Goal: Check status: Check status

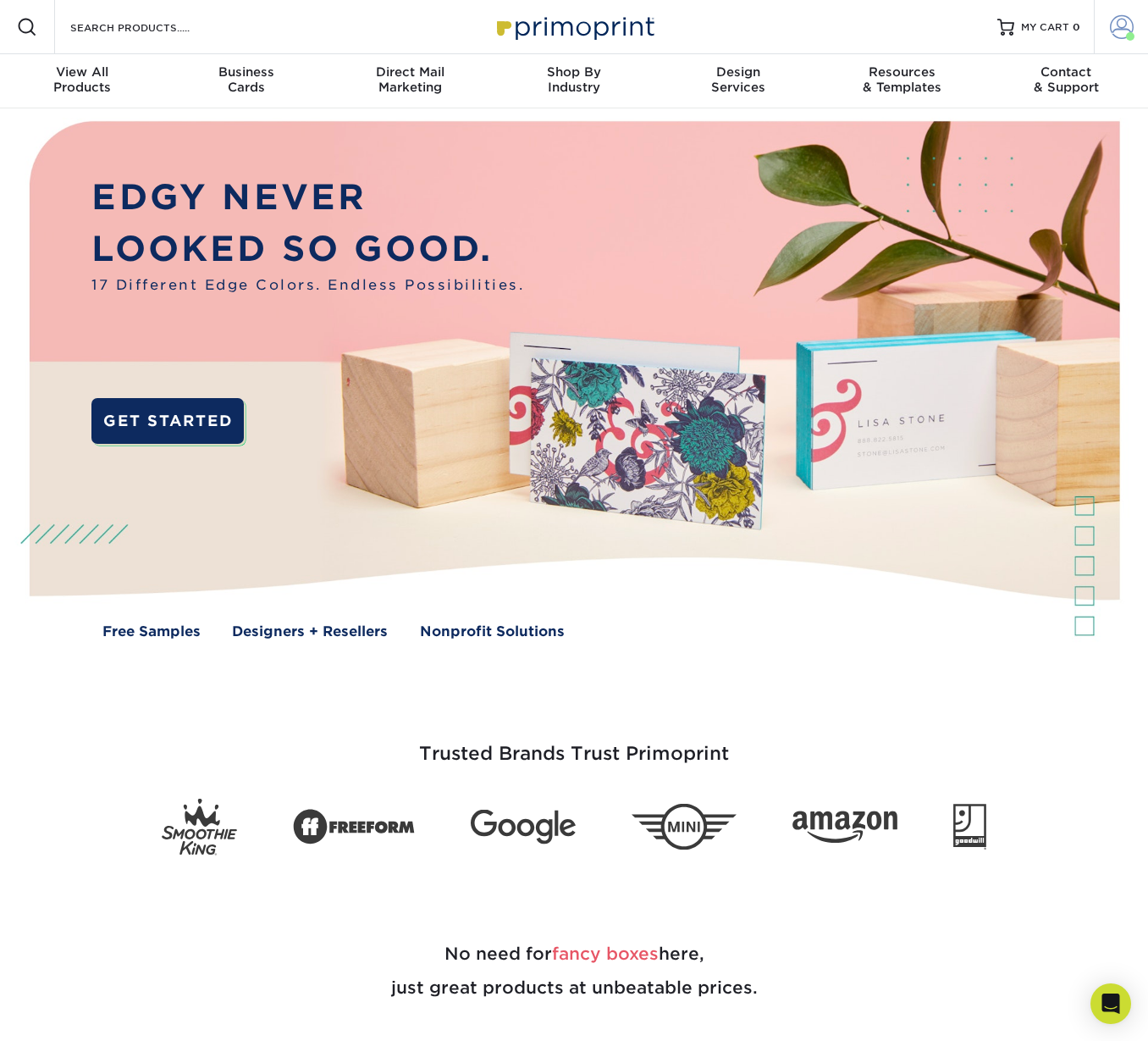
click at [1123, 23] on span at bounding box center [1122, 27] width 24 height 24
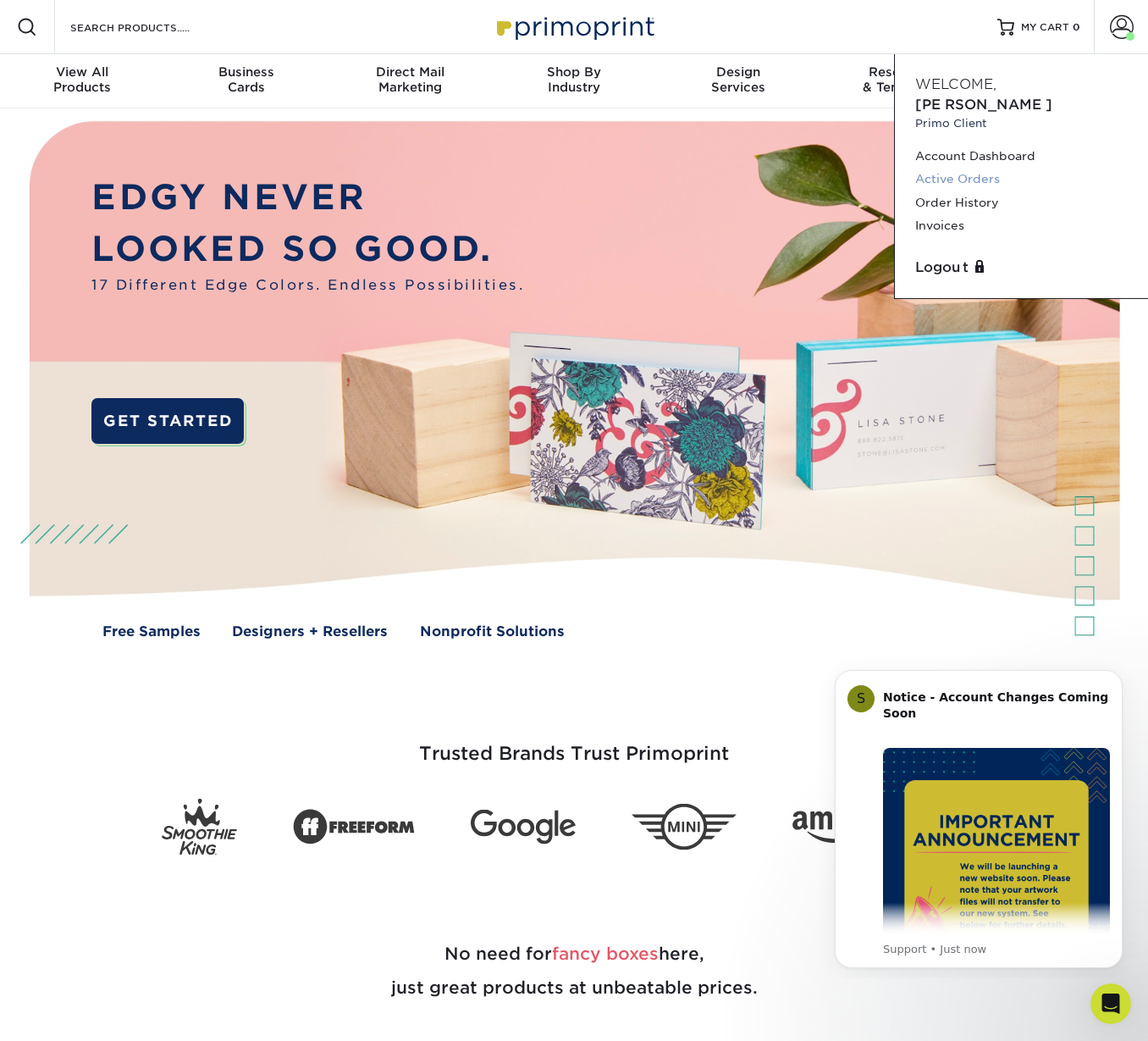
click at [954, 167] on link "Active Orders" at bounding box center [1021, 179] width 213 height 23
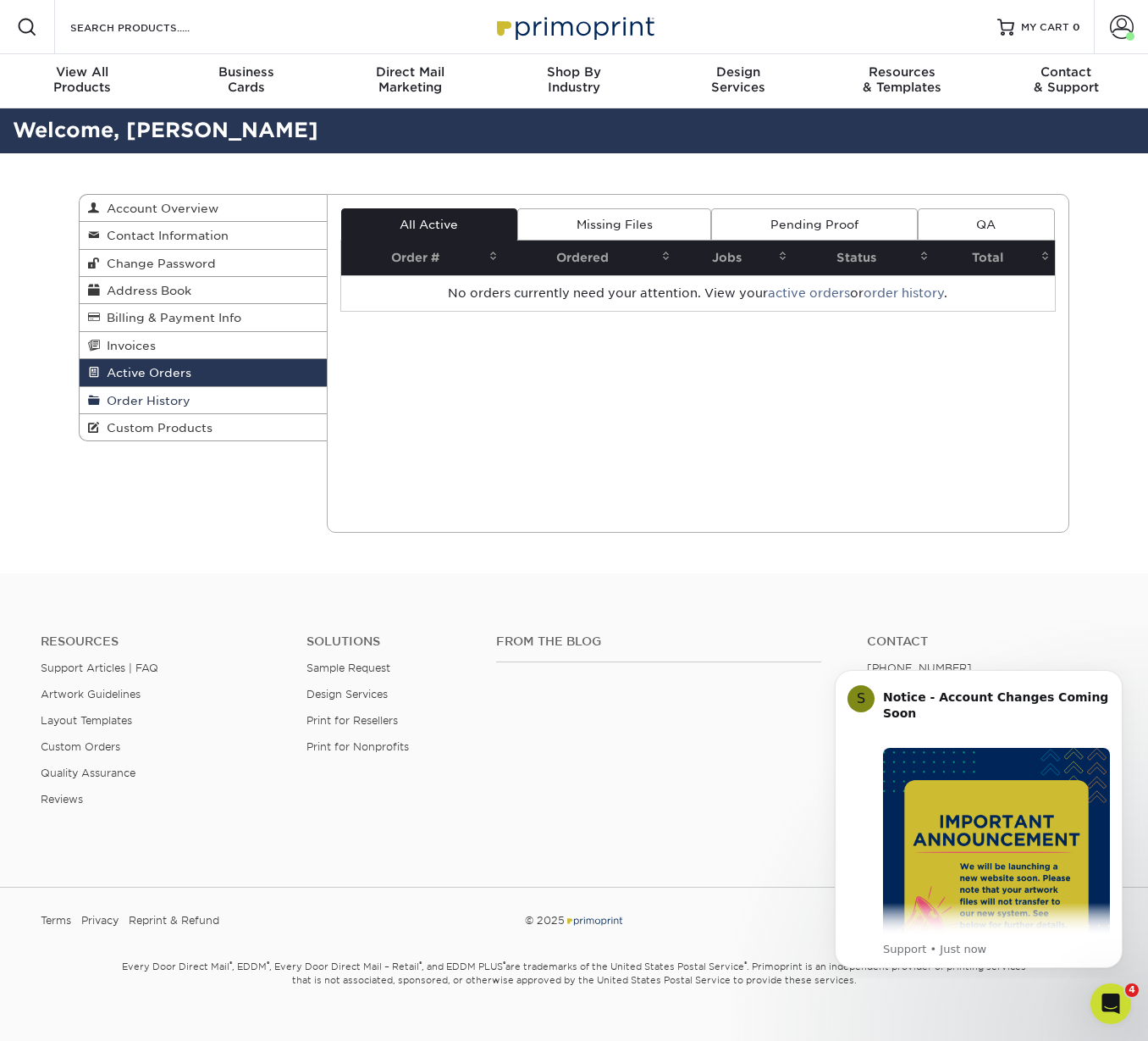
click at [151, 400] on span "Order History" at bounding box center [145, 401] width 91 height 14
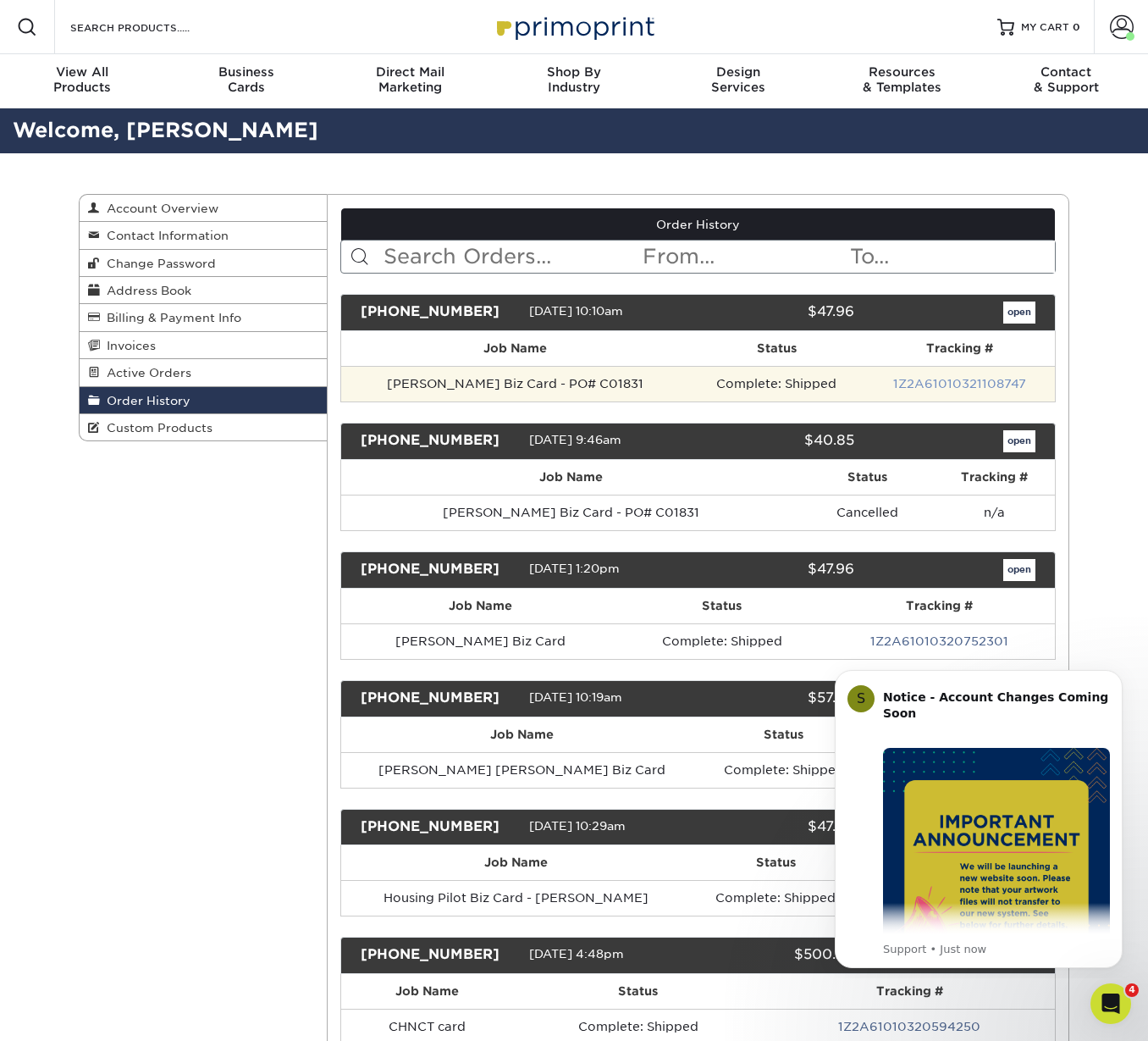
click at [929, 383] on link "1Z2A61010321108747" at bounding box center [959, 384] width 132 height 14
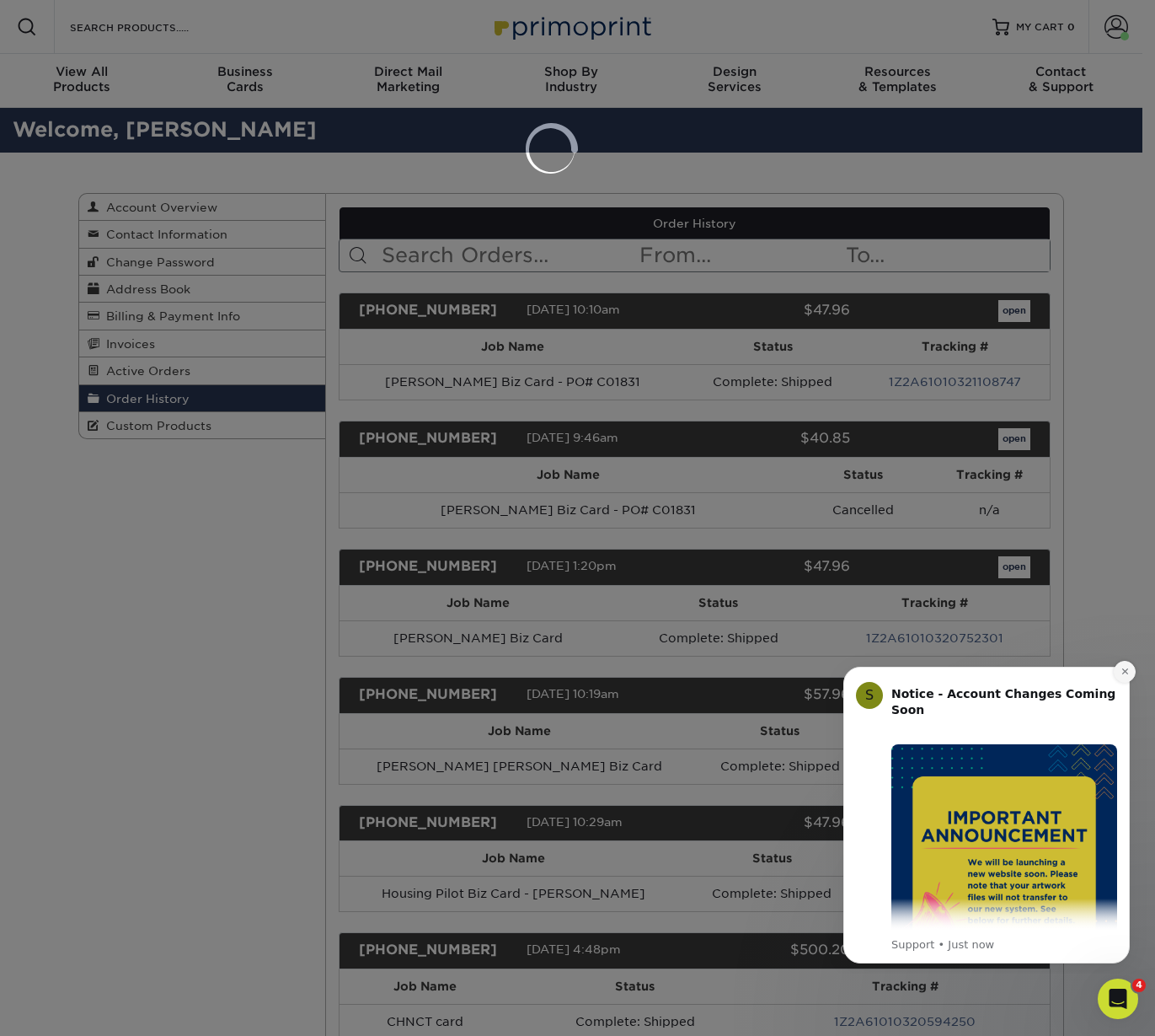
click at [1126, 673] on icon "Dismiss notification" at bounding box center [1124, 671] width 6 height 6
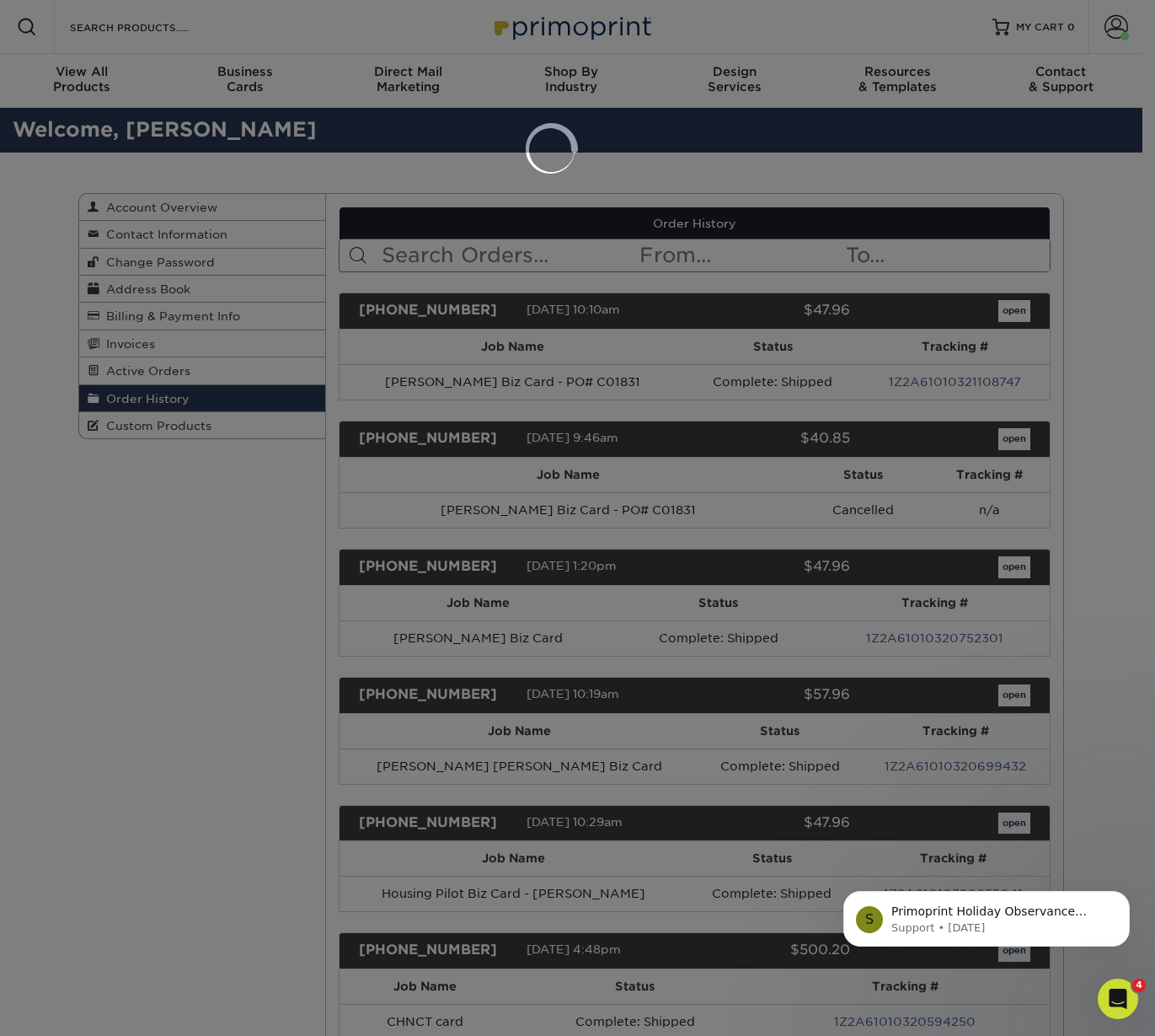
click at [625, 172] on div at bounding box center [578, 518] width 1155 height 1036
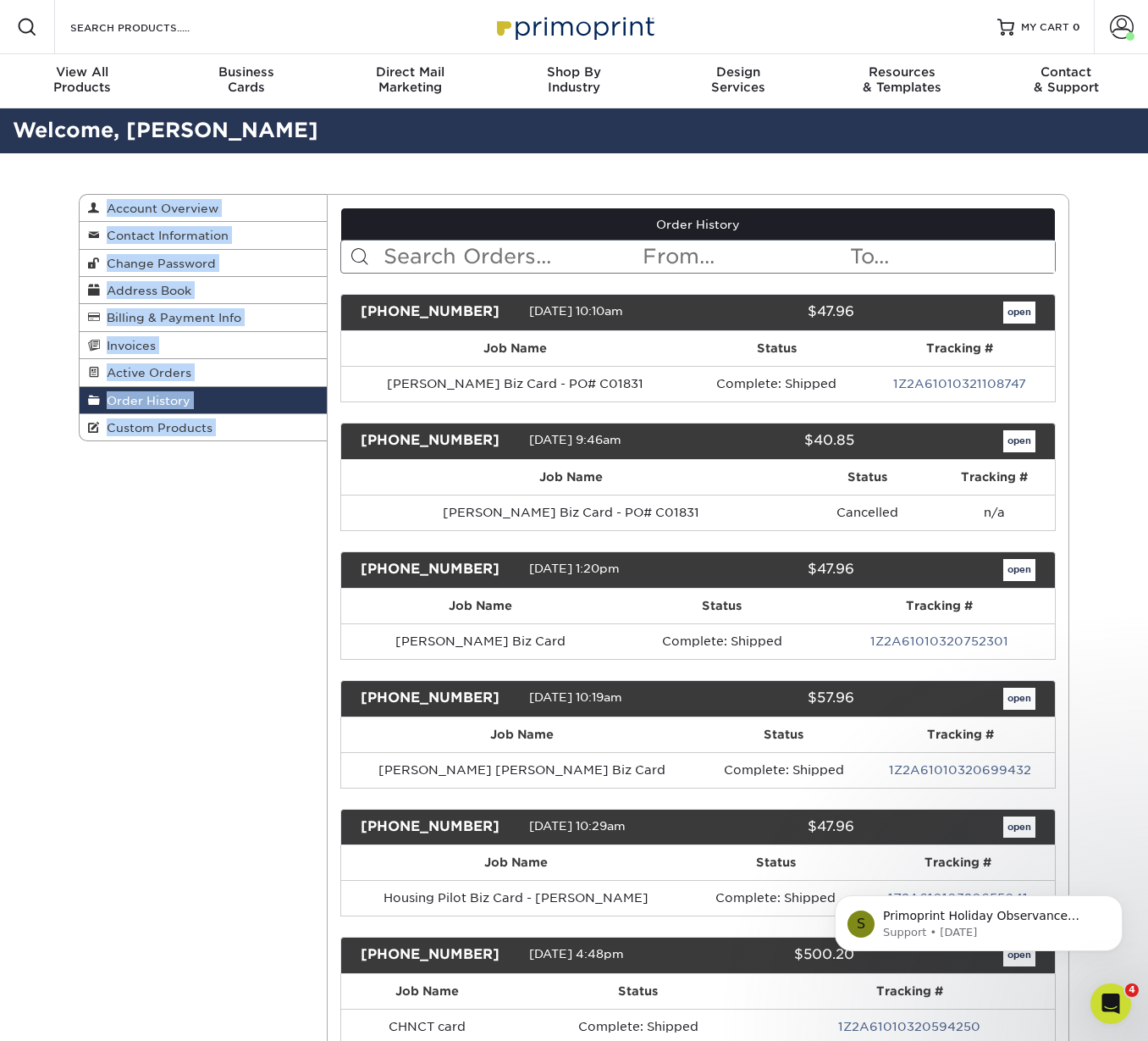
drag, startPoint x: 573, startPoint y: 182, endPoint x: 473, endPoint y: 223, distance: 108.1
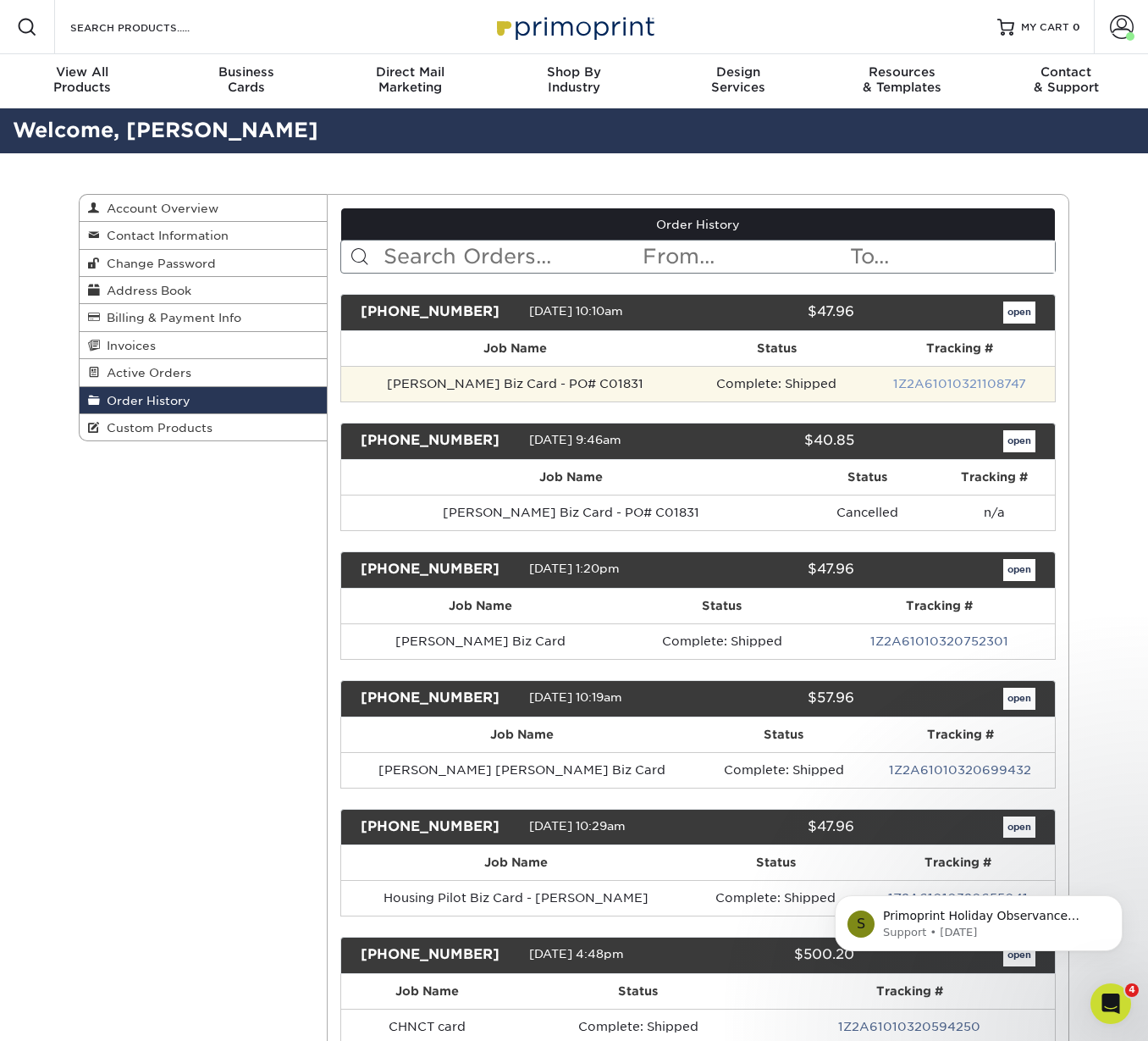
click at [954, 384] on link "1Z2A61010321108747" at bounding box center [959, 384] width 132 height 14
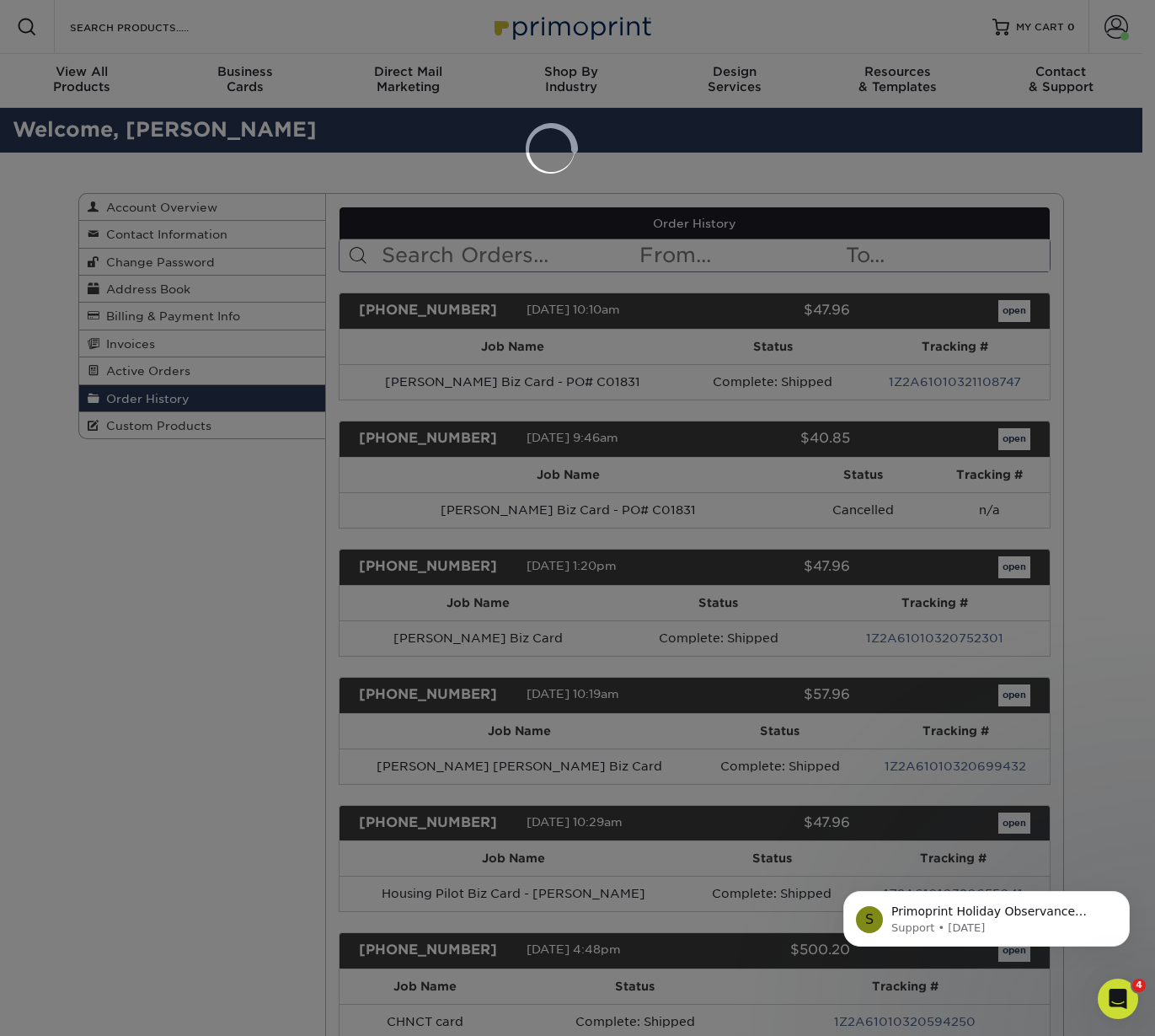
click at [340, 168] on div at bounding box center [578, 518] width 1155 height 1036
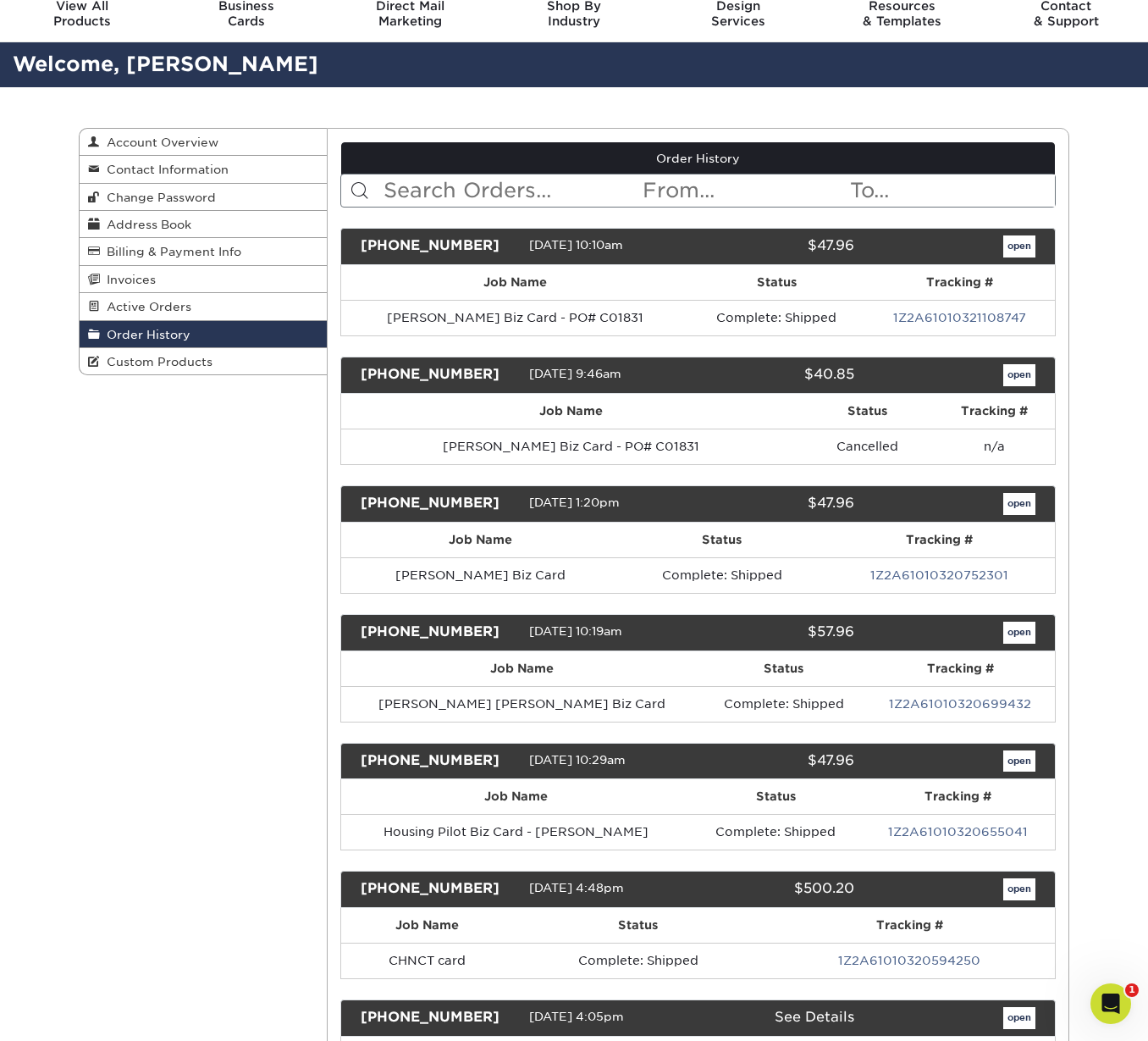
click at [925, 383] on div "25829-94689-463 08/29/2025 9:46am $40.85 open" at bounding box center [698, 375] width 717 height 38
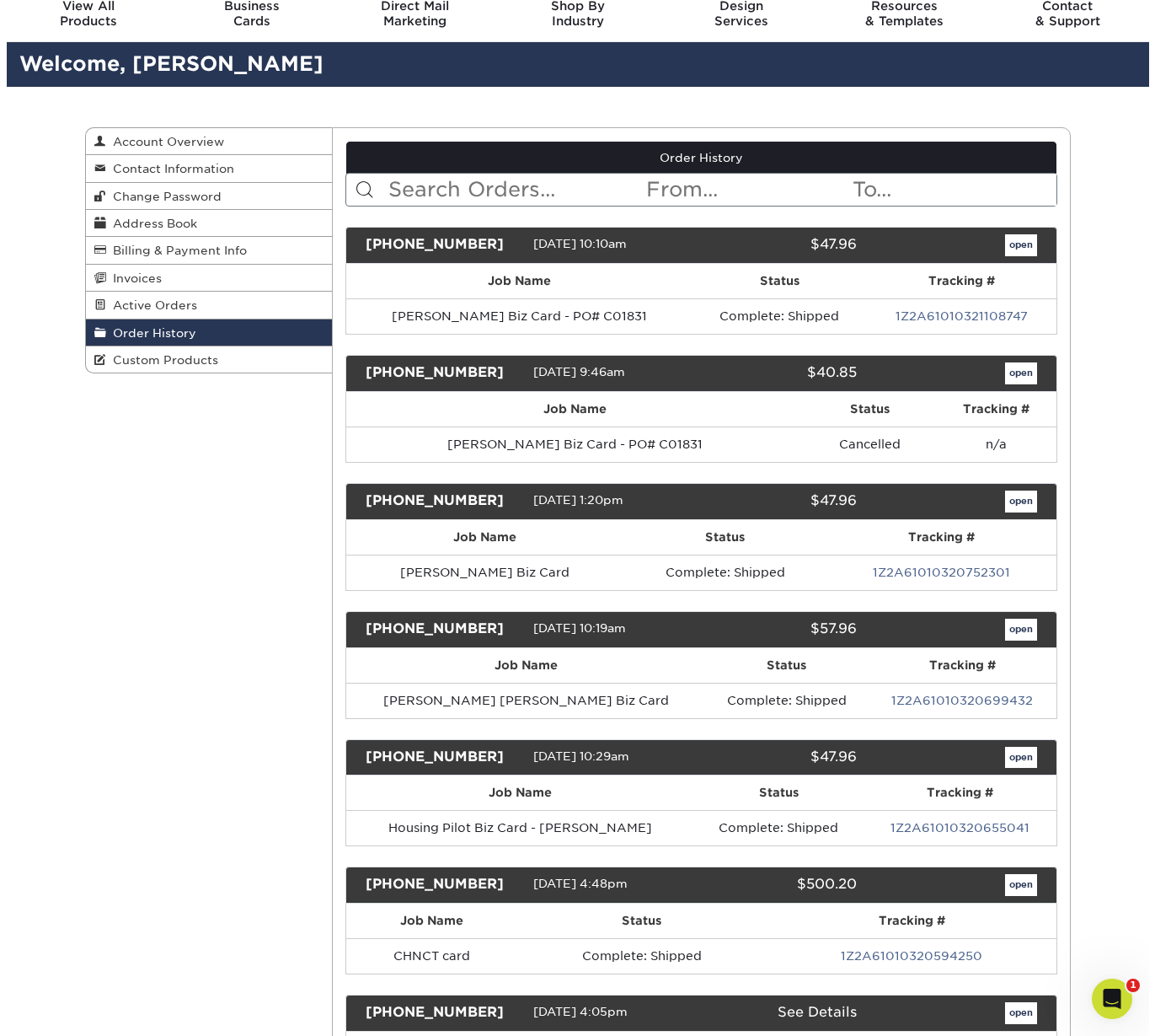
scroll to position [67, 0]
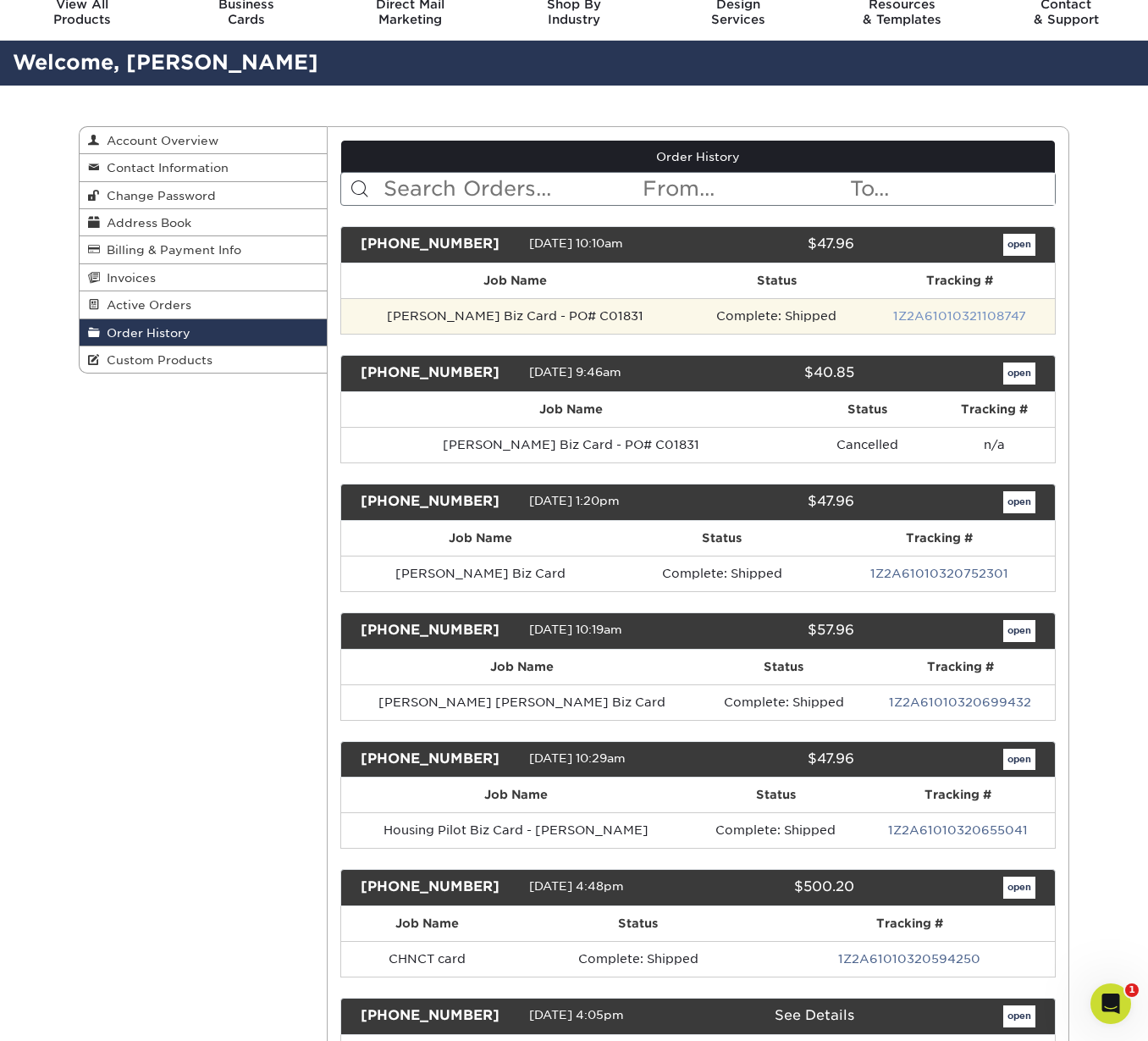
click at [908, 316] on link "1Z2A61010321108747" at bounding box center [959, 316] width 132 height 14
